Goal: Use online tool/utility: Utilize a website feature to perform a specific function

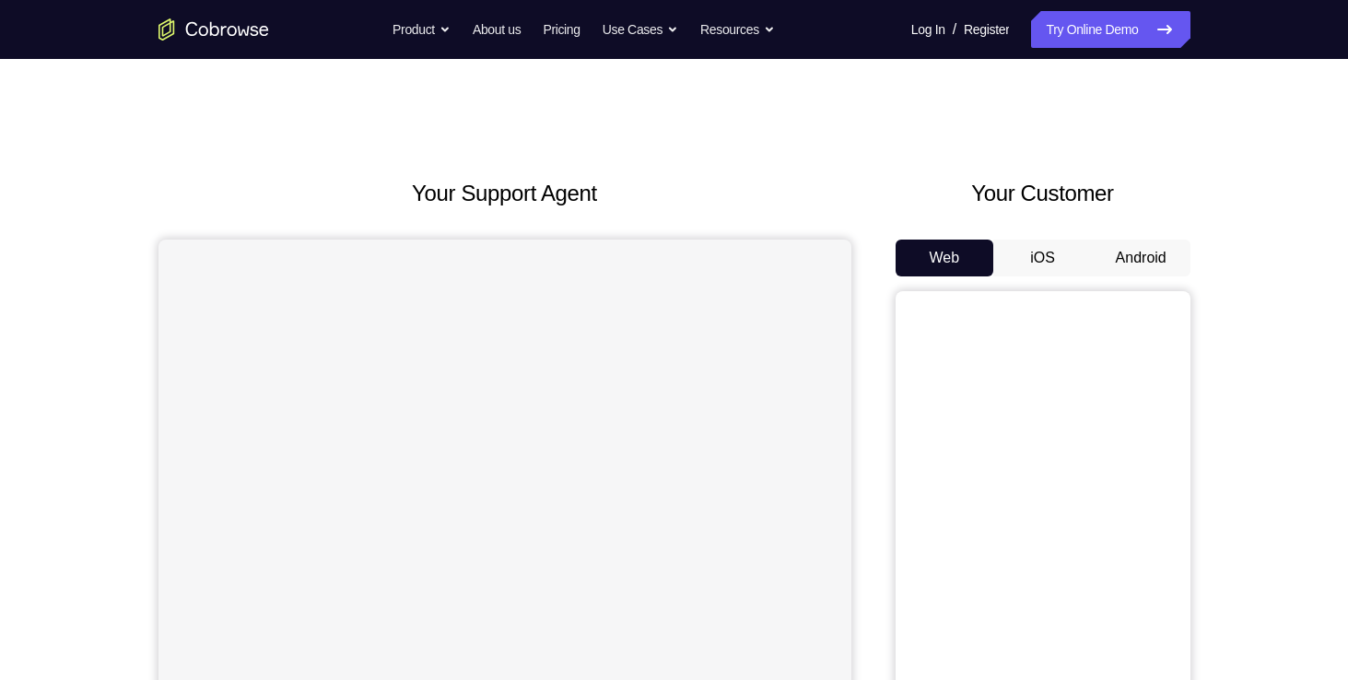
click at [1146, 257] on button "Android" at bounding box center [1141, 258] width 99 height 37
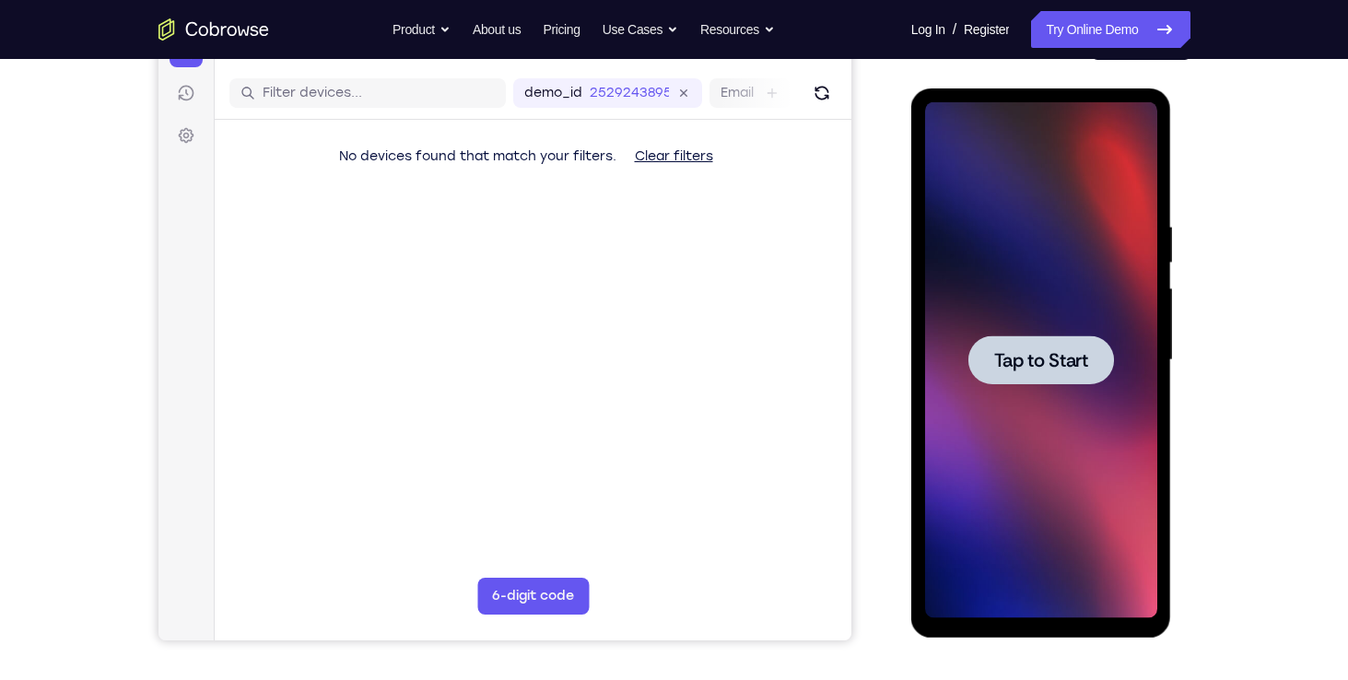
scroll to position [217, 0]
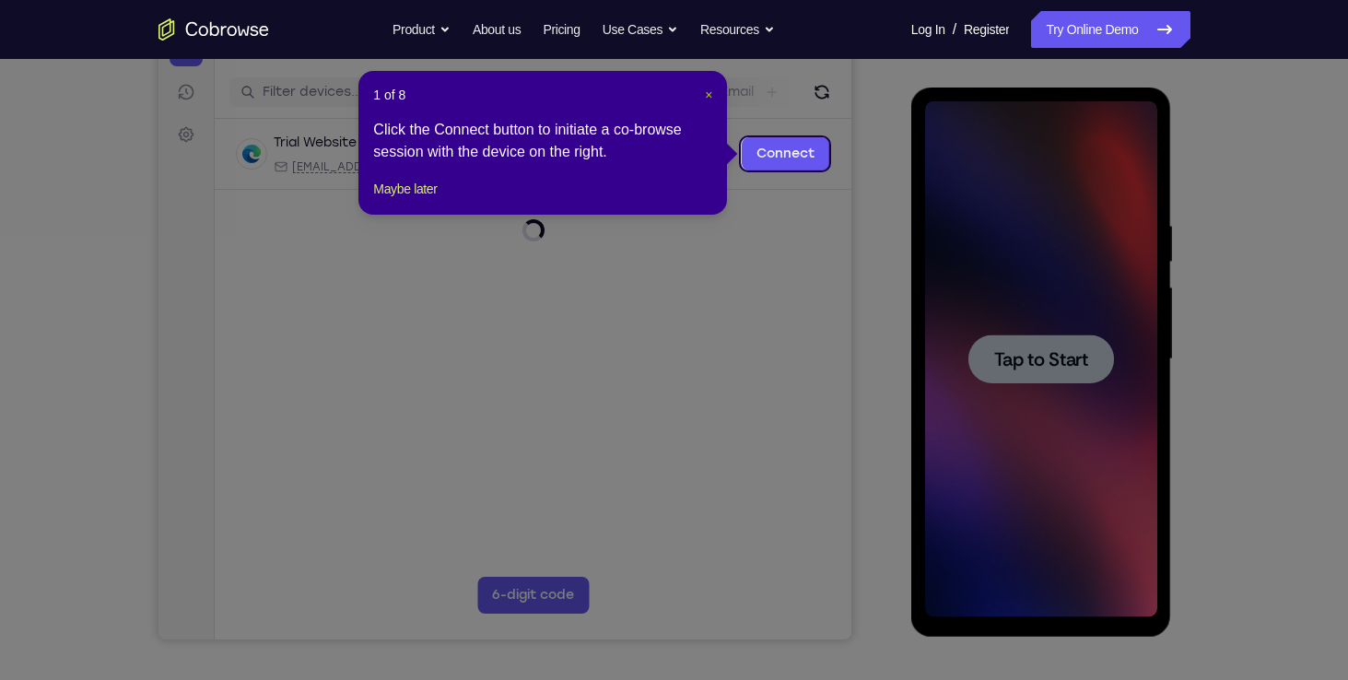
click at [710, 100] on span "×" at bounding box center [708, 95] width 7 height 15
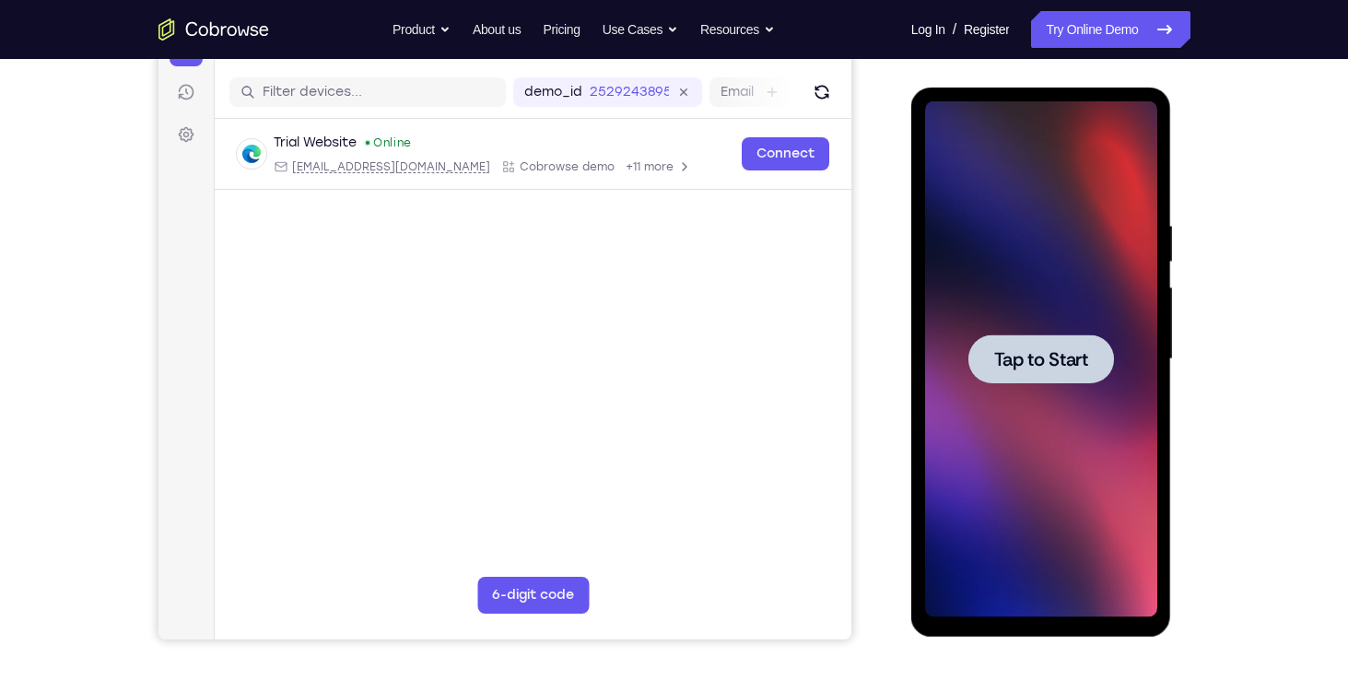
click at [1071, 367] on span "Tap to Start" at bounding box center [1041, 359] width 94 height 18
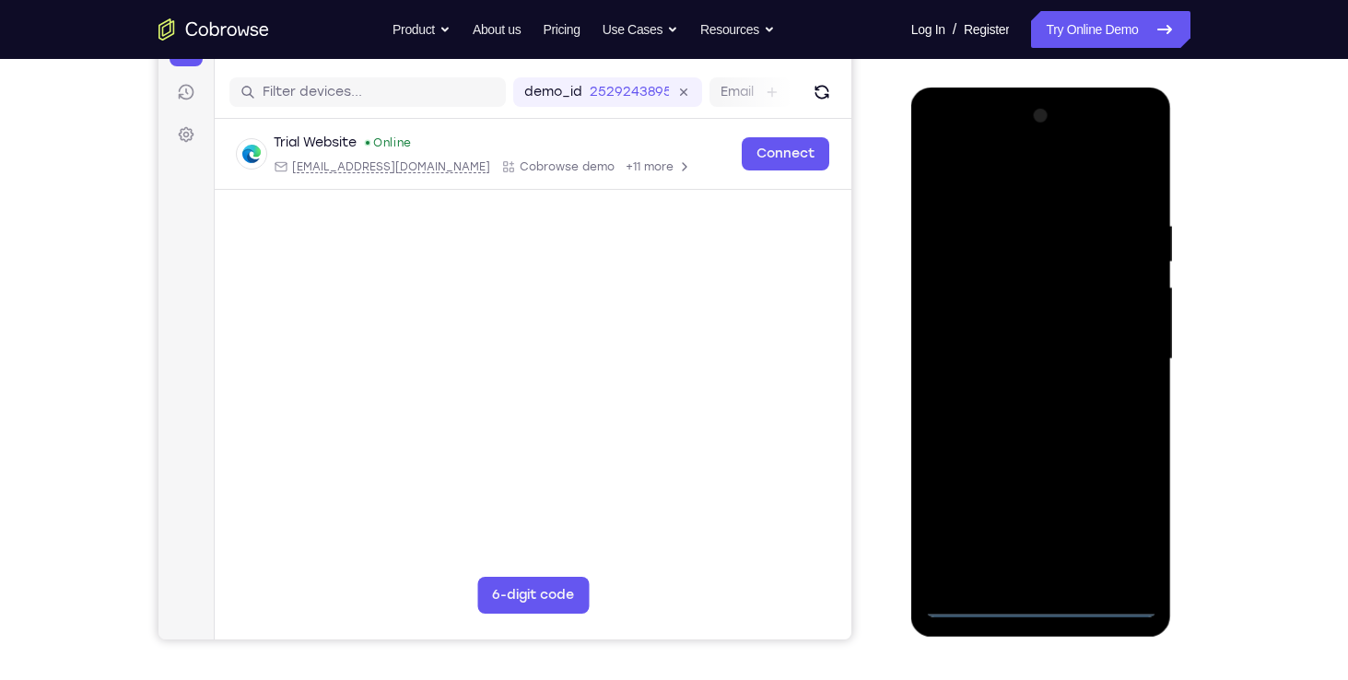
click at [1041, 600] on div at bounding box center [1041, 359] width 232 height 516
click at [1107, 521] on div at bounding box center [1041, 359] width 232 height 516
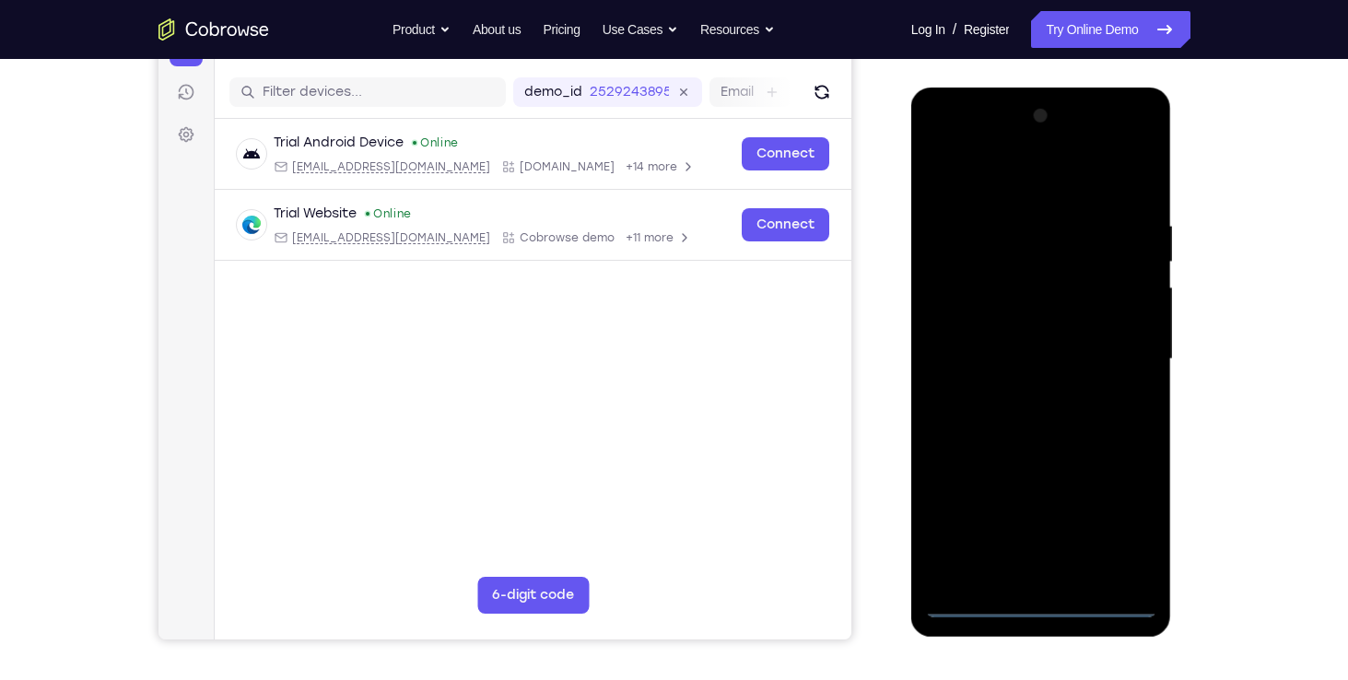
click at [1033, 164] on div at bounding box center [1041, 359] width 232 height 516
click at [1120, 345] on div at bounding box center [1041, 359] width 232 height 516
click at [1022, 393] on div at bounding box center [1041, 359] width 232 height 516
click at [1012, 343] on div at bounding box center [1041, 359] width 232 height 516
click at [1012, 321] on div at bounding box center [1041, 359] width 232 height 516
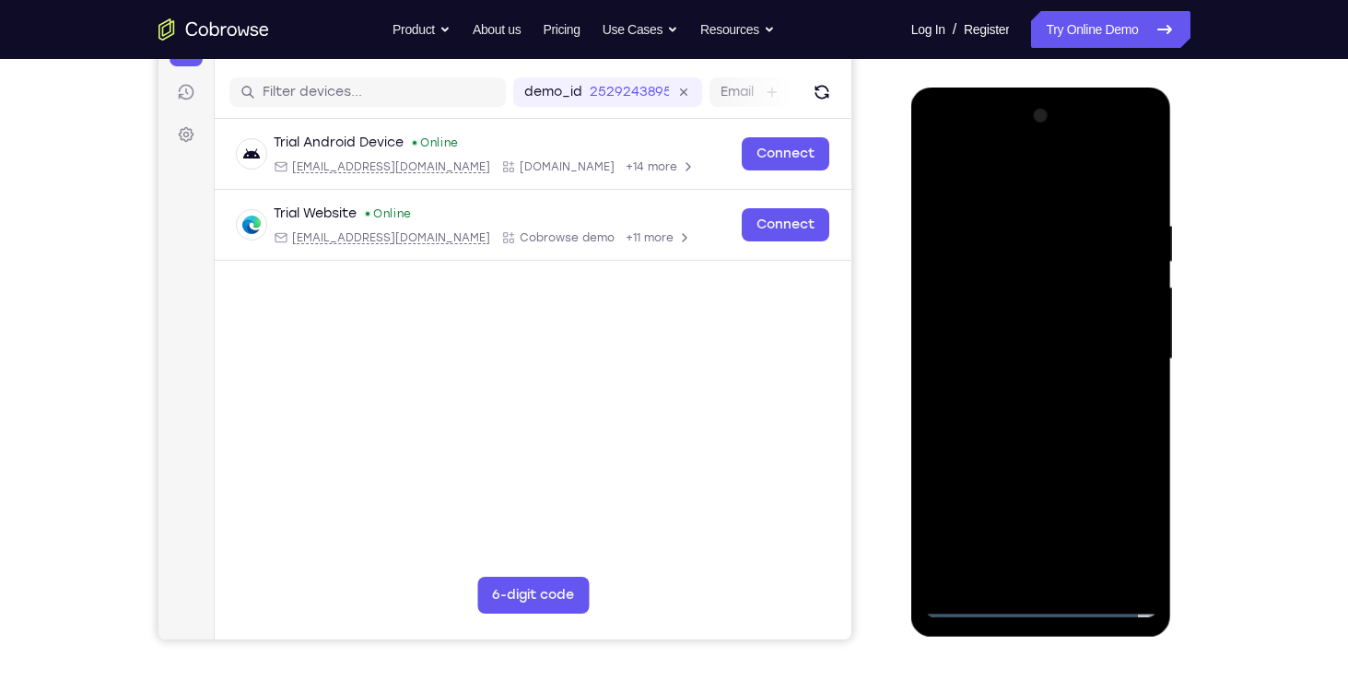
click at [1020, 352] on div at bounding box center [1041, 359] width 232 height 516
click at [1015, 427] on div at bounding box center [1041, 359] width 232 height 516
click at [1029, 410] on div at bounding box center [1041, 359] width 232 height 516
click at [1136, 200] on div at bounding box center [1041, 359] width 232 height 516
click at [1083, 569] on div at bounding box center [1041, 359] width 232 height 516
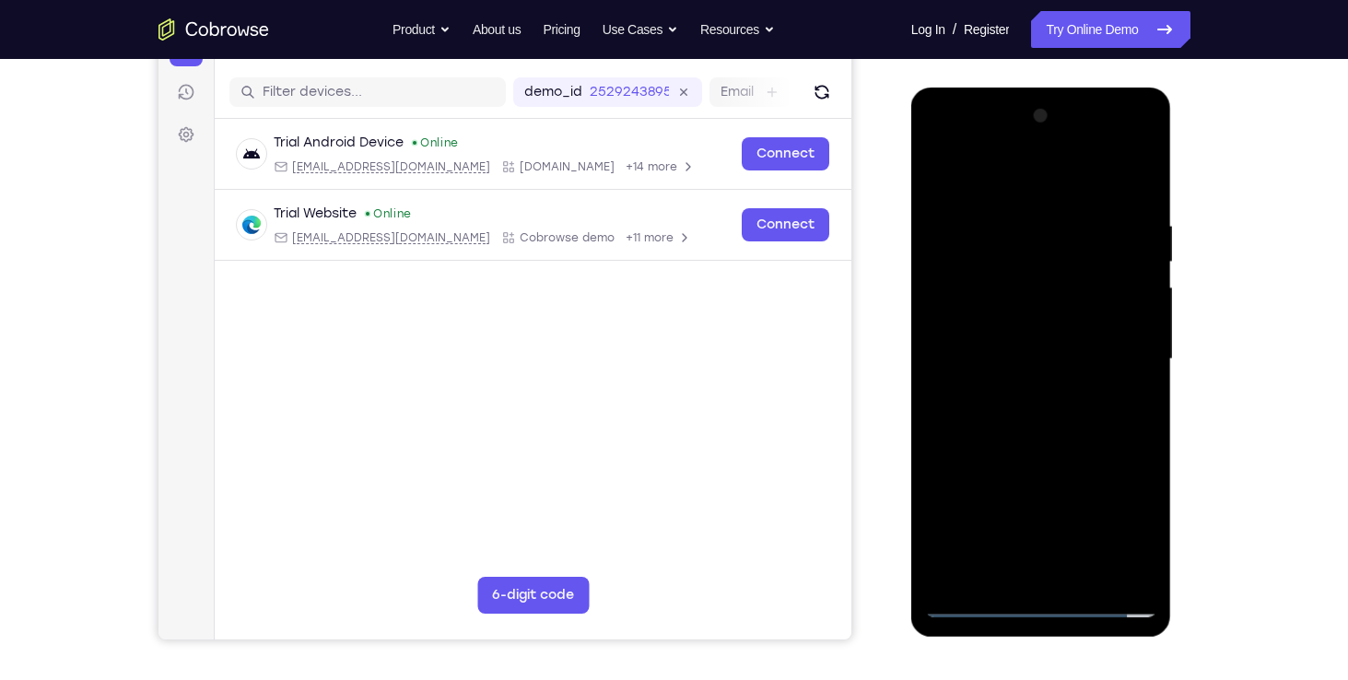
click at [1080, 458] on div at bounding box center [1041, 359] width 232 height 516
click at [949, 167] on div at bounding box center [1041, 359] width 232 height 516
click at [1007, 219] on div at bounding box center [1041, 359] width 232 height 516
click at [1131, 174] on div at bounding box center [1041, 359] width 232 height 516
click at [1075, 200] on div at bounding box center [1041, 359] width 232 height 516
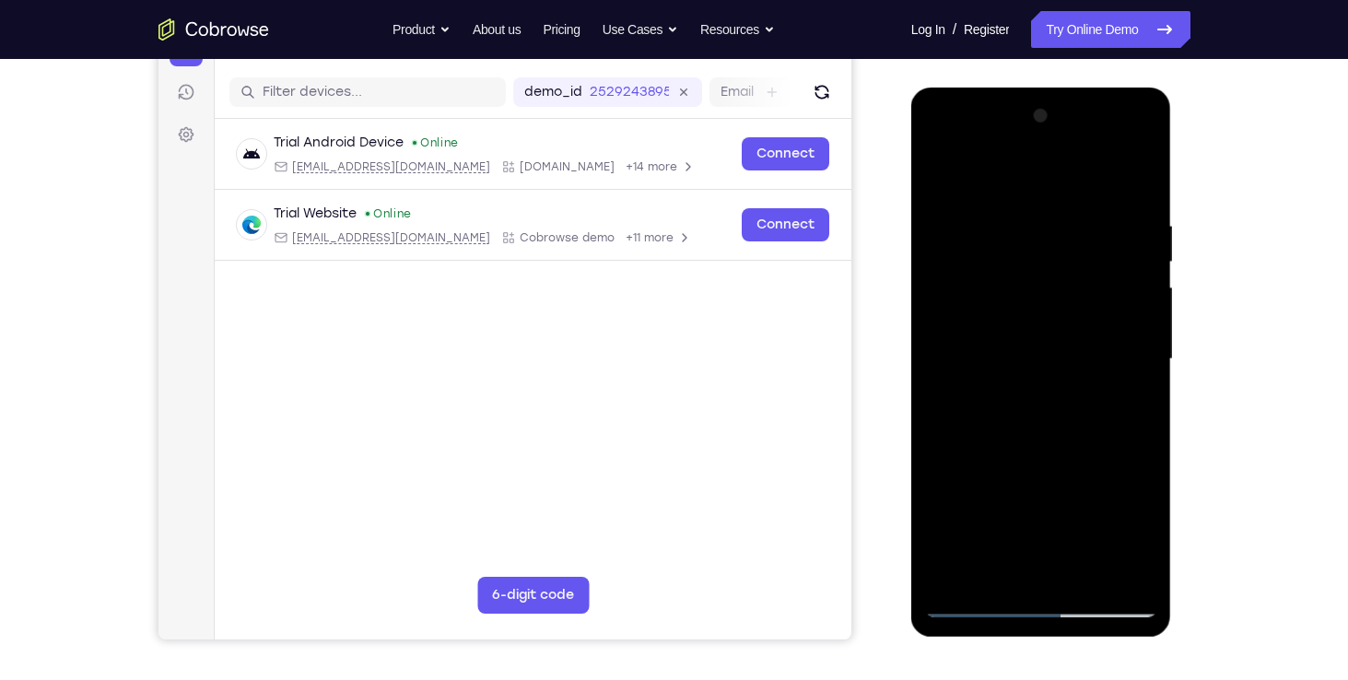
click at [1138, 175] on div at bounding box center [1041, 359] width 232 height 516
